Goal: Navigation & Orientation: Find specific page/section

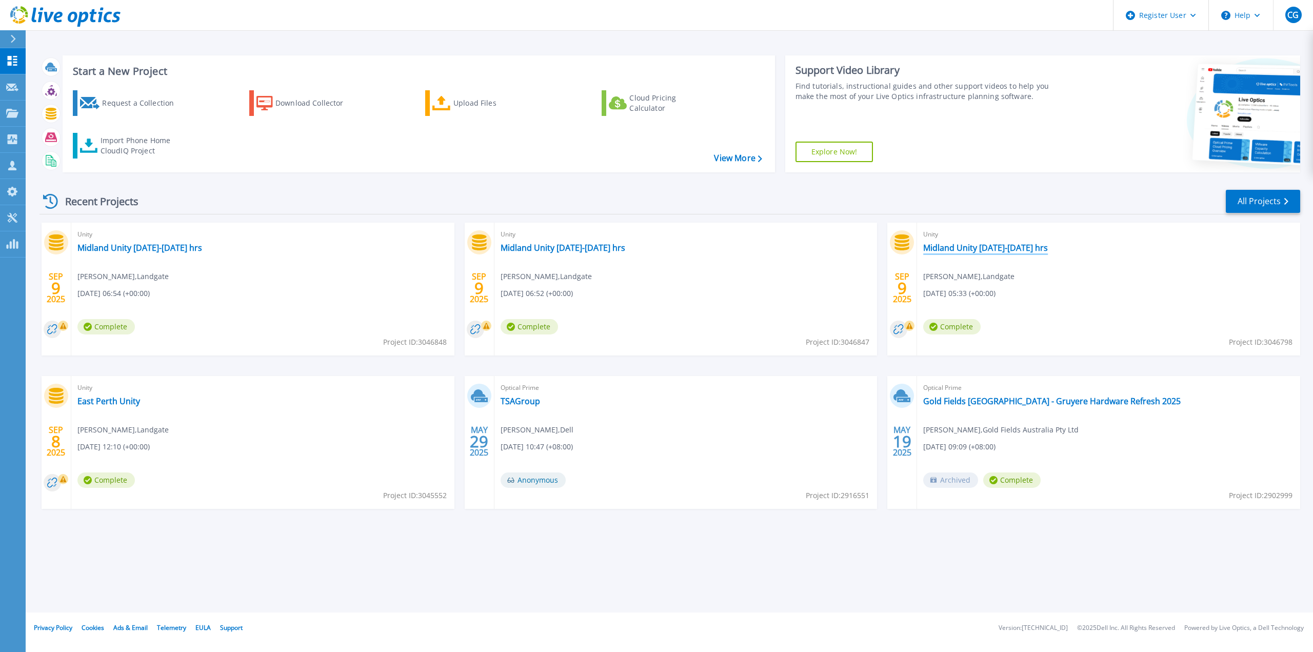
click at [1002, 246] on link "Midland Unity [DATE]-[DATE] hrs" at bounding box center [985, 248] width 125 height 10
click at [573, 253] on link "Midland Unity [DATE]-[DATE] hrs" at bounding box center [563, 248] width 125 height 10
click at [149, 247] on link "Midland Unity [DATE]-[DATE] hrs" at bounding box center [139, 248] width 125 height 10
click at [114, 404] on link "East Perth Unity" at bounding box center [108, 401] width 63 height 10
